Goal: Task Accomplishment & Management: Use online tool/utility

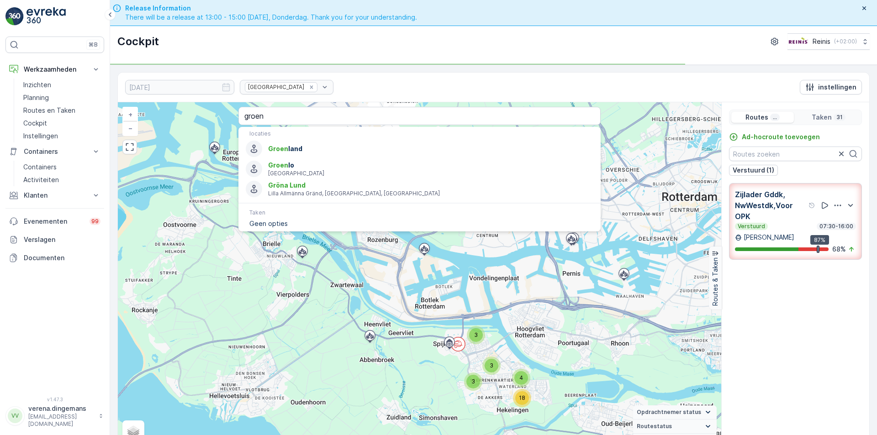
click at [294, 88] on div "[GEOGRAPHIC_DATA]" at bounding box center [287, 87] width 94 height 15
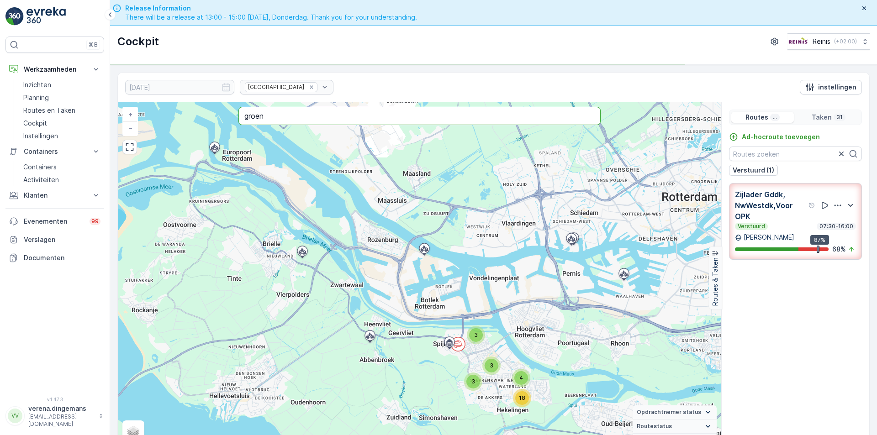
drag, startPoint x: 299, startPoint y: 115, endPoint x: -5, endPoint y: 107, distance: 304.6
click at [0, 107] on html "⌘B Werkzaamheden Inzichten Planning Routes en Taken Cockpit Instellingen Contai…" at bounding box center [438, 217] width 877 height 435
type input "carmenstraat spijkenisse"
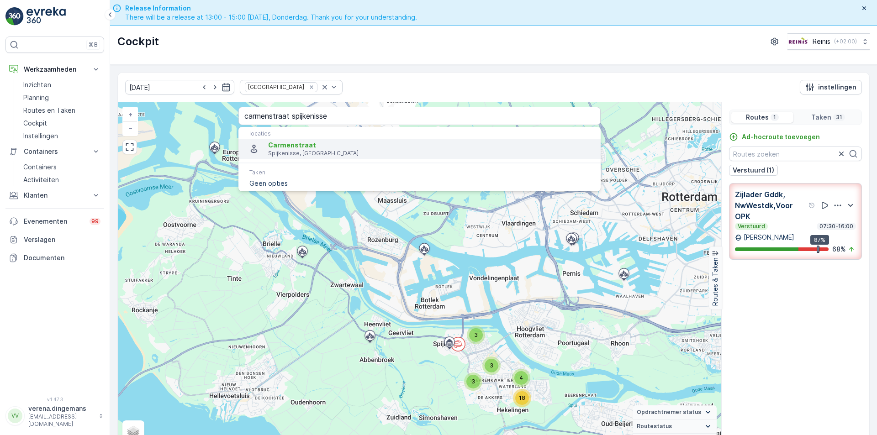
click at [313, 148] on span "Carmenstraat" at bounding box center [430, 145] width 325 height 9
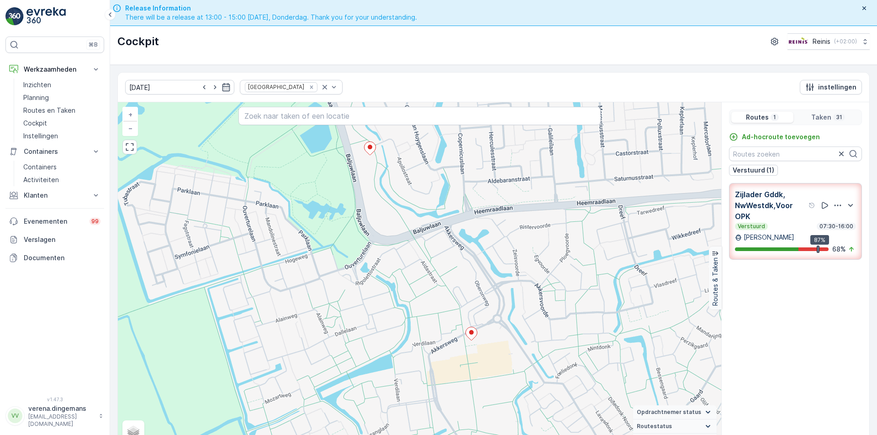
scroll to position [18, 0]
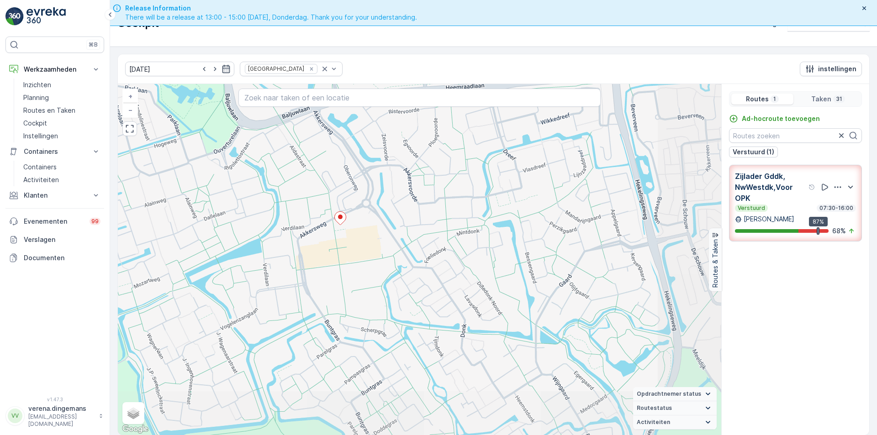
drag, startPoint x: 579, startPoint y: 321, endPoint x: 448, endPoint y: 223, distance: 163.2
click at [448, 223] on div "5 4 4 3 2 2 + − Satelliet stappenplan Terrein Hybride Leaflet Sneltoetsen Kaart…" at bounding box center [419, 259] width 603 height 351
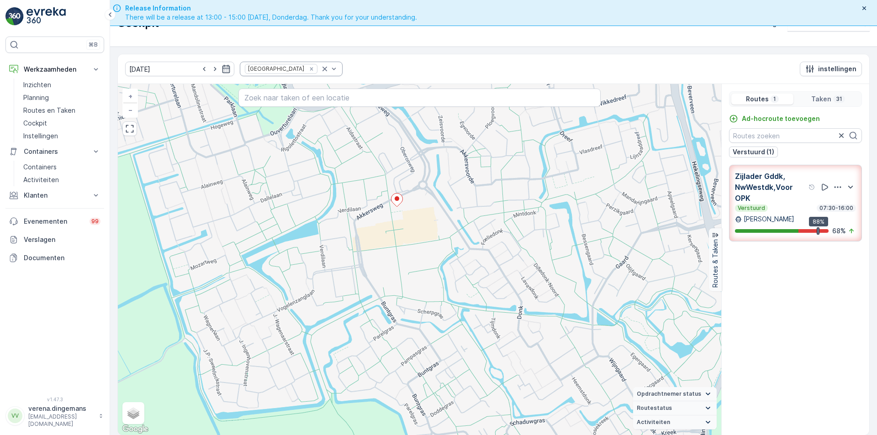
click at [308, 69] on icon "Remove Huis aan Huis" at bounding box center [311, 69] width 6 height 6
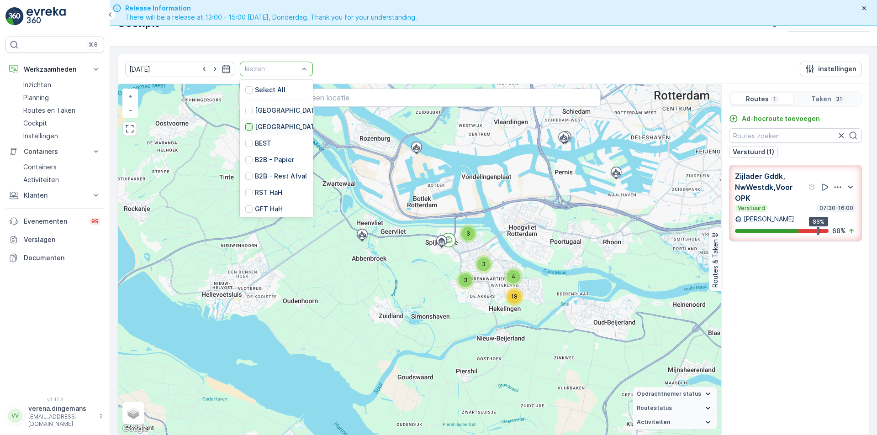
click at [245, 128] on div at bounding box center [248, 126] width 7 height 7
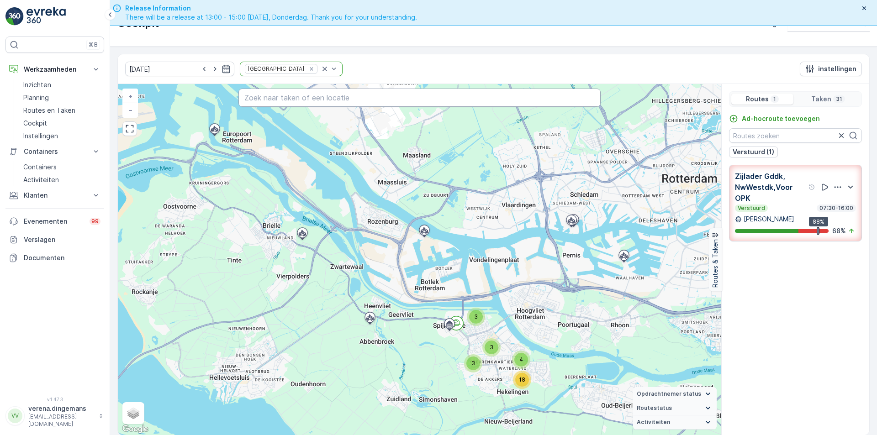
click at [284, 105] on input "text" at bounding box center [419, 98] width 362 height 18
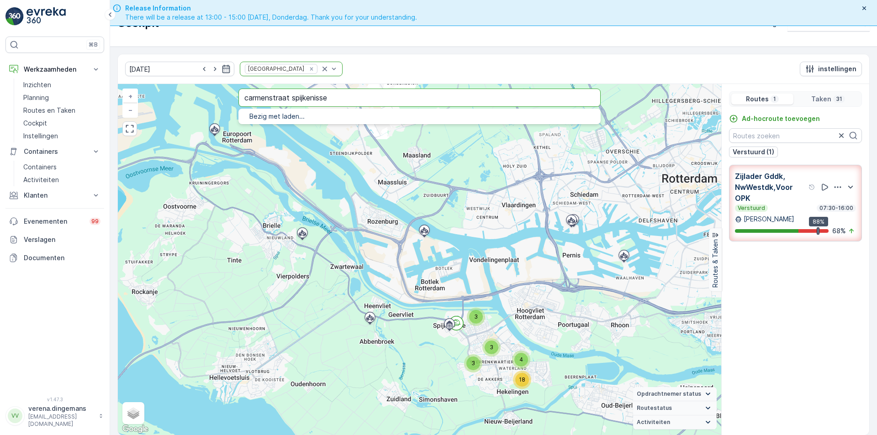
type input "carmenstraat spijkenisse"
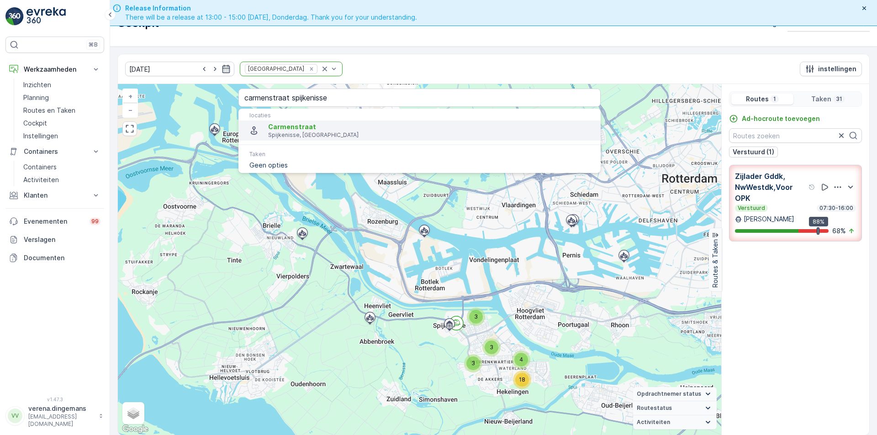
click at [296, 124] on span "Carmenstraat" at bounding box center [292, 127] width 48 height 8
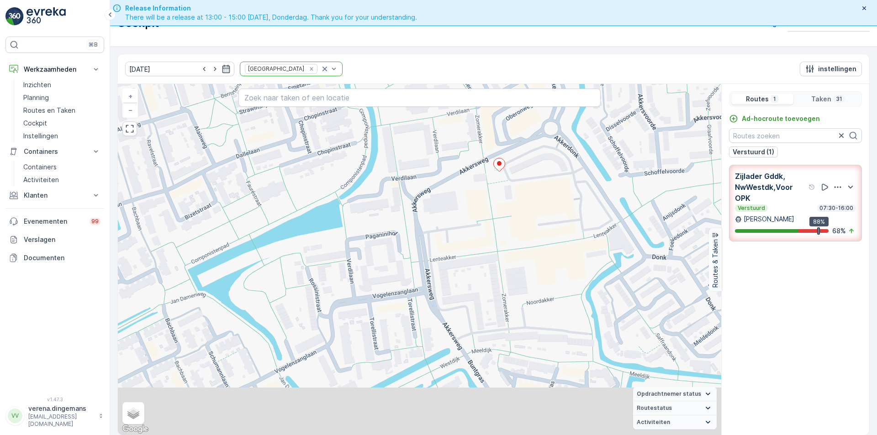
drag, startPoint x: 501, startPoint y: 355, endPoint x: 516, endPoint y: 253, distance: 103.0
click at [516, 253] on div "4 3 3 3 2 2 + − Satelliet stappenplan Terrein Hybride Leaflet Sneltoetsen Kaart…" at bounding box center [419, 259] width 603 height 351
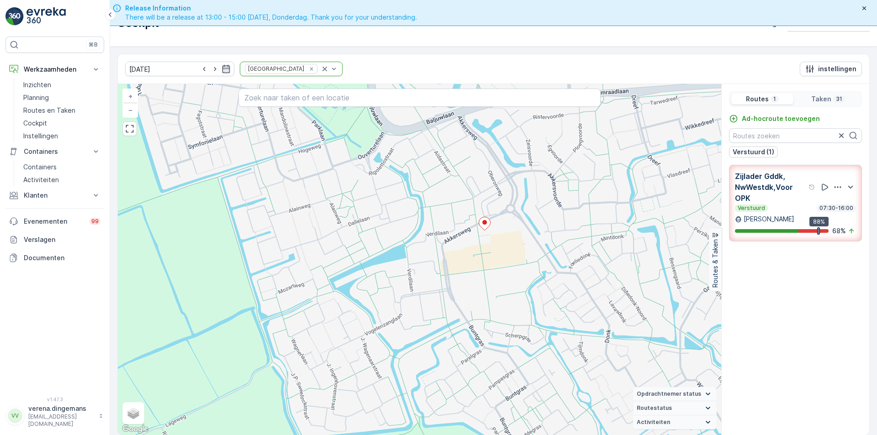
drag, startPoint x: 503, startPoint y: 245, endPoint x: 477, endPoint y: 267, distance: 33.4
click at [477, 267] on div "5 4 4 3 2 2 + − Satelliet stappenplan Terrein Hybride Leaflet Sneltoetsen Kaart…" at bounding box center [419, 259] width 603 height 351
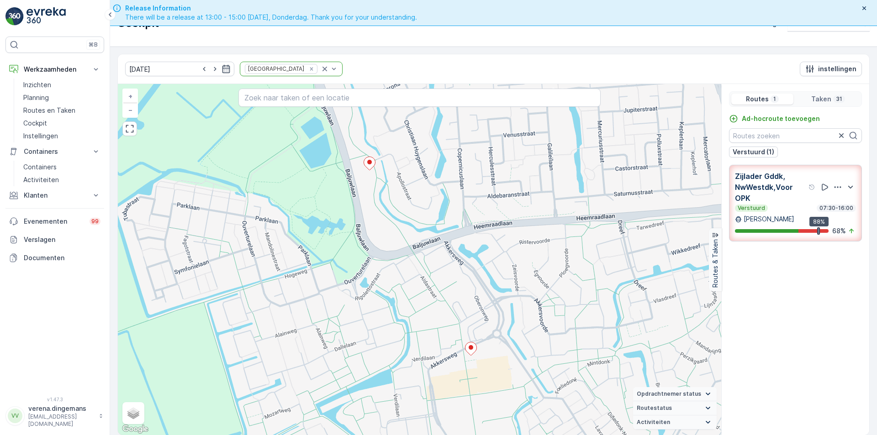
drag, startPoint x: 498, startPoint y: 279, endPoint x: 489, endPoint y: 384, distance: 105.4
click at [489, 384] on div "5 4 4 3 2 2 + − Satelliet stappenplan Terrein Hybride Leaflet Sneltoetsen Kaart…" at bounding box center [419, 259] width 603 height 351
